Goal: Navigation & Orientation: Go to known website

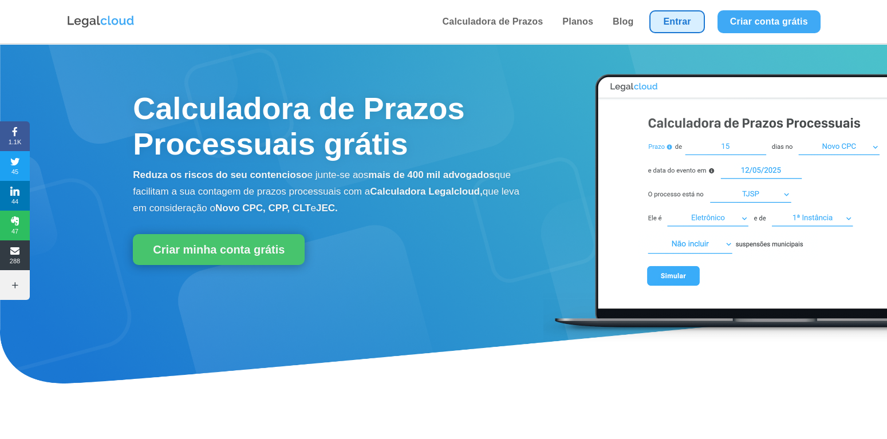
click at [697, 26] on link "Entrar" at bounding box center [676, 21] width 55 height 23
click at [668, 24] on link "Entrar" at bounding box center [676, 21] width 55 height 23
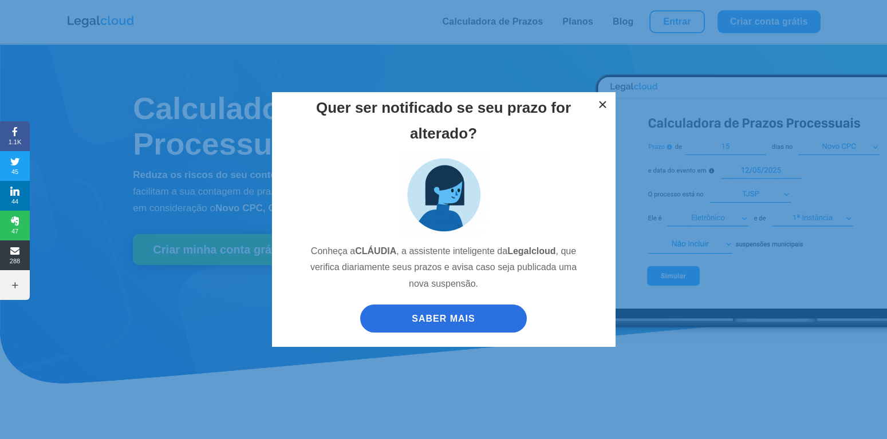
click at [600, 104] on button "×" at bounding box center [602, 104] width 25 height 25
